Goal: Task Accomplishment & Management: Use online tool/utility

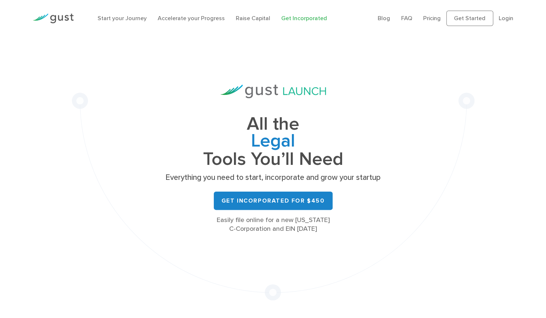
click at [61, 21] on img at bounding box center [53, 19] width 41 height 10
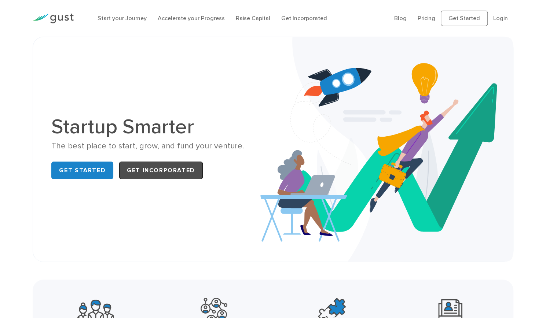
click at [133, 179] on link "Get Incorporated" at bounding box center [161, 171] width 84 height 18
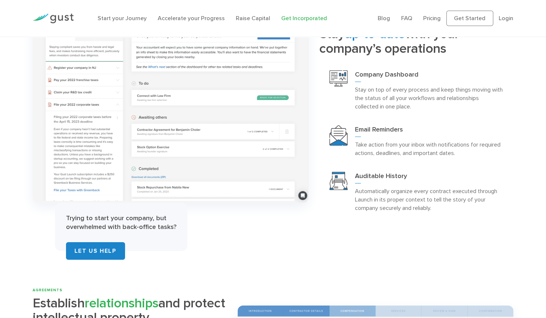
scroll to position [1301, 0]
